Goal: Task Accomplishment & Management: Manage account settings

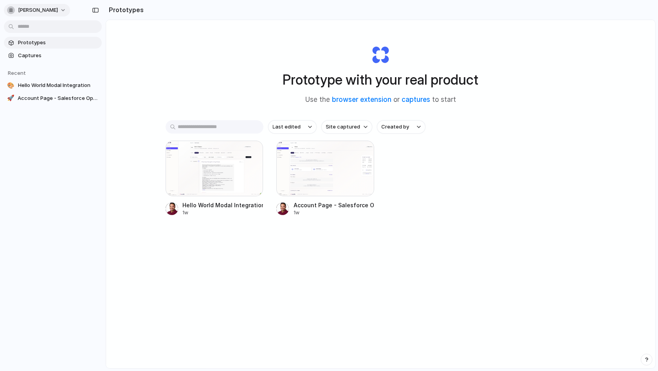
click at [45, 10] on span "srinivas-somayajula" at bounding box center [38, 10] width 40 height 8
click at [44, 67] on li "Sign out" at bounding box center [37, 65] width 65 height 13
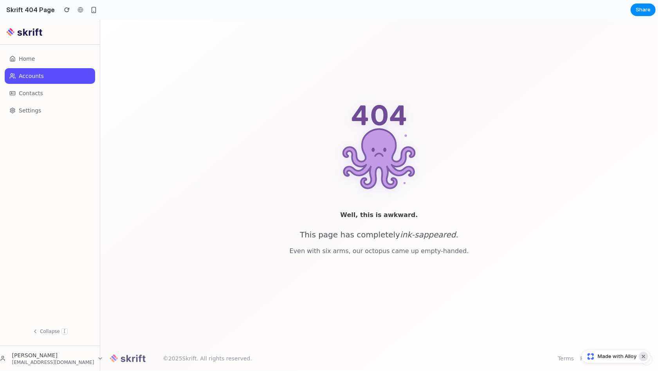
click at [646, 358] on button "Dismiss watermark" at bounding box center [643, 355] width 9 height 9
